Goal: Information Seeking & Learning: Learn about a topic

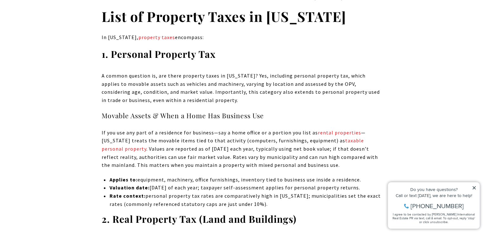
scroll to position [979, 0]
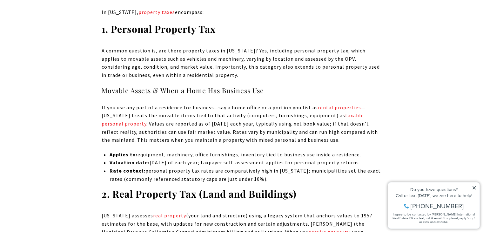
click at [227, 54] on p "A common question is, are there property taxes in [US_STATE]? Yes, including pe…" at bounding box center [242, 63] width 280 height 32
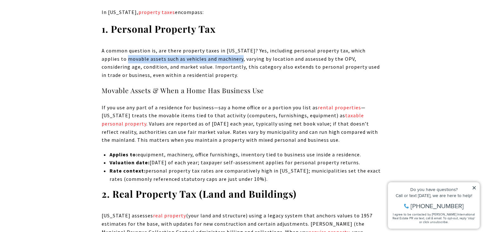
drag, startPoint x: 106, startPoint y: 50, endPoint x: 219, endPoint y: 49, distance: 113.6
click at [219, 49] on span "A common question is, are there property taxes in [US_STATE]? Yes, including pe…" at bounding box center [241, 62] width 278 height 31
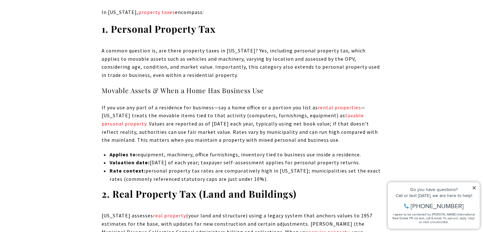
click at [190, 56] on span "A common question is, are there property taxes in [US_STATE]? Yes, including pe…" at bounding box center [241, 62] width 278 height 31
click at [184, 66] on span "A common question is, are there property taxes in [US_STATE]? Yes, including pe…" at bounding box center [241, 62] width 278 height 31
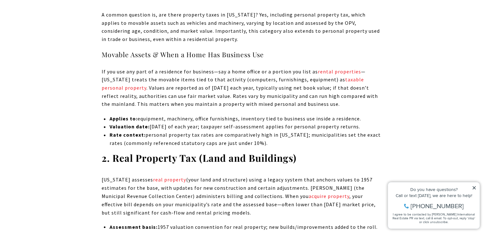
scroll to position [1043, 0]
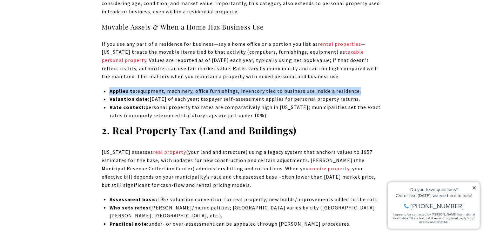
drag, startPoint x: 364, startPoint y: 83, endPoint x: 99, endPoint y: 80, distance: 265.0
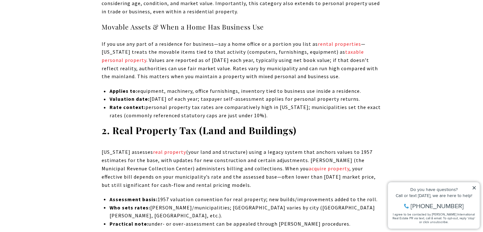
click at [474, 189] on icon at bounding box center [474, 187] width 4 height 4
drag, startPoint x: 476, startPoint y: 189, endPoint x: 473, endPoint y: 188, distance: 3.4
click at [476, 189] on div "Property added to favorites View 3 saved properties Property added to favorites…" at bounding box center [434, 205] width 92 height 47
click at [474, 187] on icon at bounding box center [473, 187] width 3 height 3
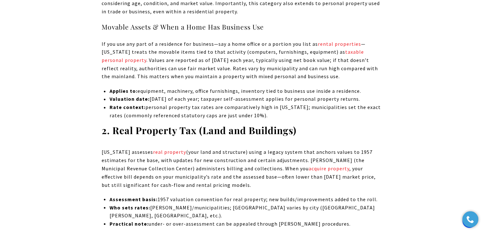
click at [119, 149] on p "[US_STATE] assesses real property (your land and structure) using a legacy syst…" at bounding box center [242, 168] width 280 height 41
click at [132, 88] on strong "Applies to:" at bounding box center [123, 91] width 28 height 6
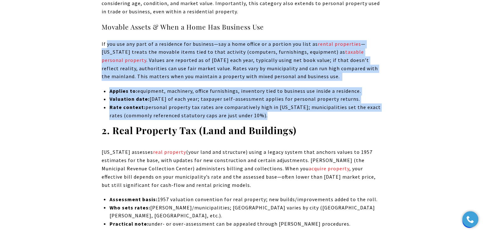
drag, startPoint x: 262, startPoint y: 107, endPoint x: 107, endPoint y: 36, distance: 170.4
click at [107, 40] on p "If you use any part of a residence for business—say a home office or a portion …" at bounding box center [242, 60] width 280 height 41
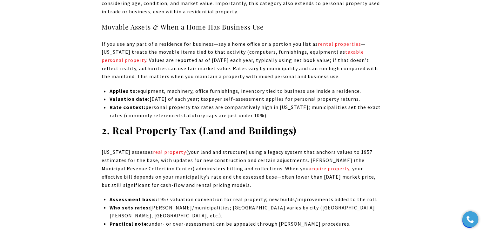
click at [162, 22] on h4 "Movable Assets & When a Home Has Business Use" at bounding box center [242, 27] width 280 height 10
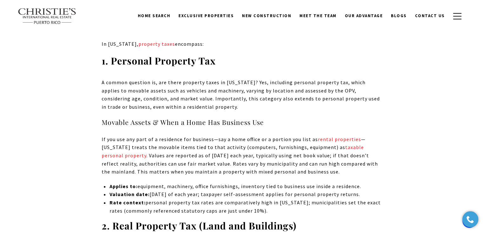
scroll to position [884, 0]
